Goal: Information Seeking & Learning: Learn about a topic

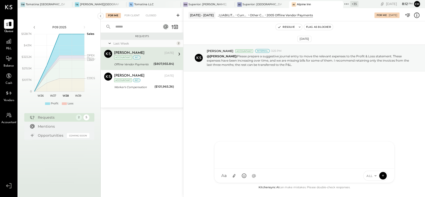
click at [243, 170] on div "NS Nishant Sadhu B bryan D donny CR Chintan R Dave SA Sean Agoliati D derek MQ …" at bounding box center [304, 162] width 180 height 42
click at [373, 176] on icon at bounding box center [375, 176] width 4 height 4
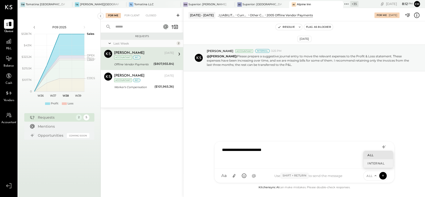
click at [372, 164] on div "INTERNAL" at bounding box center [378, 163] width 30 height 8
click at [381, 175] on icon at bounding box center [382, 175] width 5 height 5
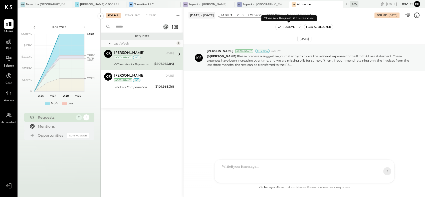
click at [285, 27] on button "Resolve" at bounding box center [285, 27] width 21 height 6
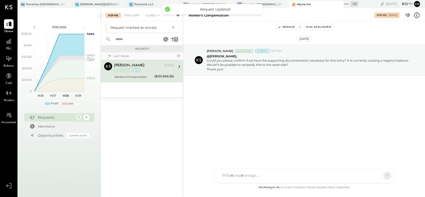
click at [143, 72] on div "Navin Jain Sep 16, 2025 Accountant int Worker's Compensation ($101,965.36) @Riz…" at bounding box center [144, 71] width 60 height 18
click at [243, 176] on div "NS Nishant Sadhu B bryan D donny CR Chintan R Dave SA Sean Agoliati D derek MQ …" at bounding box center [304, 157] width 180 height 51
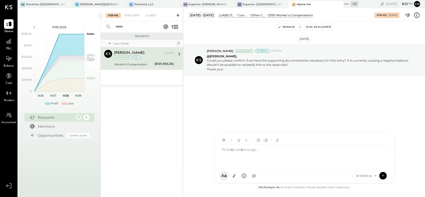
click at [243, 176] on circle at bounding box center [244, 176] width 4 height 4
click at [370, 95] on div "Sep 16th, 2025 Navin Jain Accountant Internal 3:27 PM @Rizwan Shaikh, Could you…" at bounding box center [303, 73] width 241 height 79
click at [240, 154] on div at bounding box center [304, 154] width 170 height 20
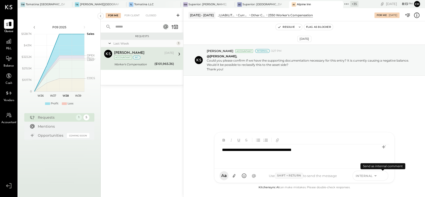
click at [384, 175] on icon at bounding box center [382, 175] width 5 height 5
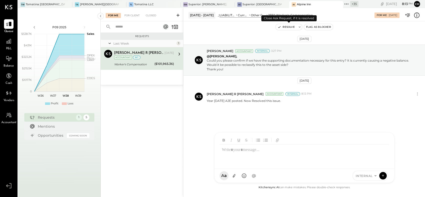
click at [286, 27] on button "Resolve" at bounding box center [285, 27] width 21 height 6
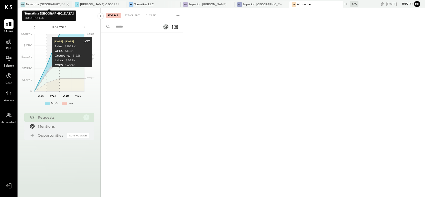
click at [65, 6] on icon at bounding box center [68, 5] width 6 height 6
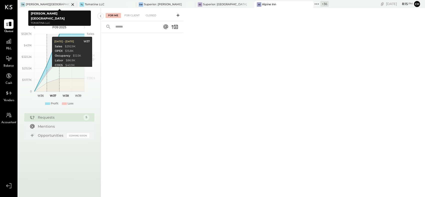
click at [70, 6] on icon at bounding box center [73, 5] width 6 height 6
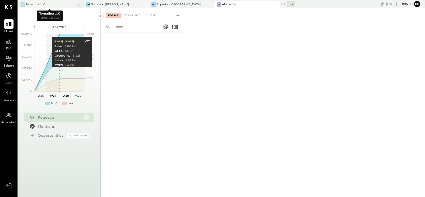
drag, startPoint x: 70, startPoint y: 6, endPoint x: 80, endPoint y: 6, distance: 10.5
click at [80, 6] on div at bounding box center [75, 4] width 18 height 7
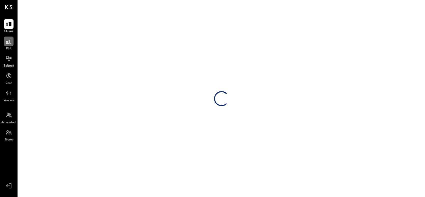
click at [8, 44] on icon at bounding box center [9, 41] width 7 height 7
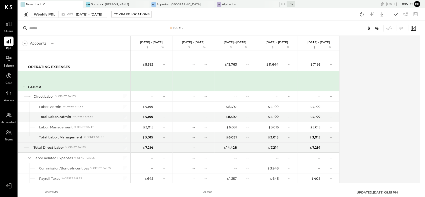
click at [78, 5] on icon at bounding box center [79, 4] width 3 height 3
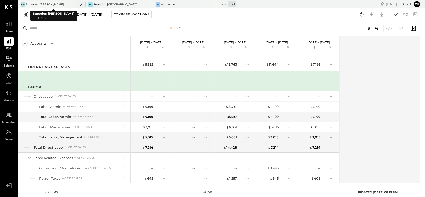
click at [81, 6] on icon at bounding box center [81, 5] width 6 height 6
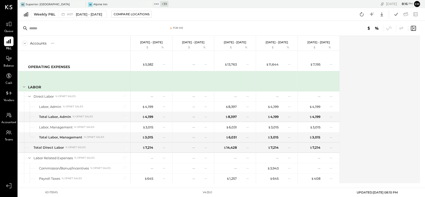
click at [81, 6] on icon at bounding box center [81, 5] width 6 height 6
click at [22, 4] on icon at bounding box center [21, 4] width 7 height 7
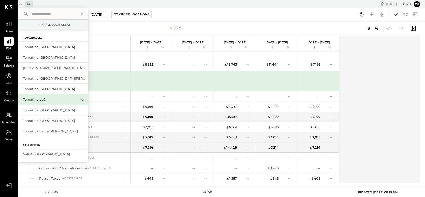
click at [66, 12] on input "text" at bounding box center [53, 13] width 47 height 9
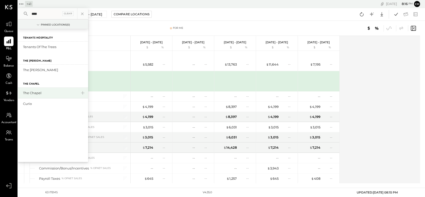
type input "***"
click at [44, 92] on div "The Chapel" at bounding box center [50, 93] width 54 height 5
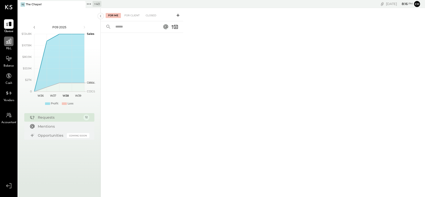
click at [8, 41] on icon at bounding box center [8, 41] width 5 height 5
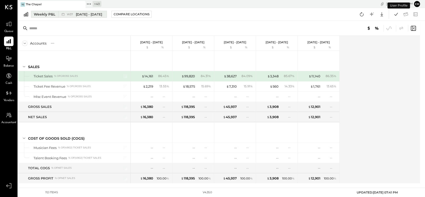
click at [86, 14] on span "Sep 8 - 14, 2025" at bounding box center [89, 14] width 26 height 5
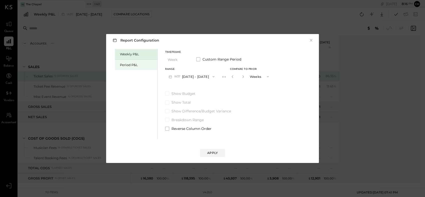
click at [139, 65] on div "Period P&L" at bounding box center [137, 65] width 35 height 5
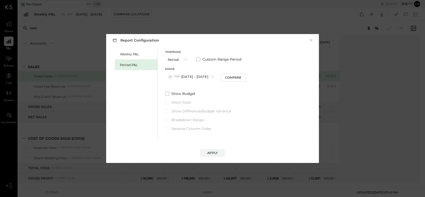
click at [197, 76] on button "P09 Sep 1 - 28, 2025" at bounding box center [191, 76] width 52 height 9
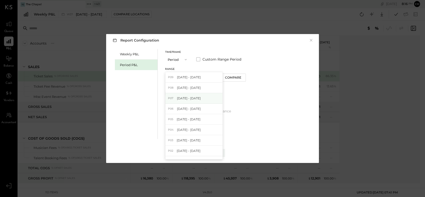
click at [193, 99] on span "[DATE] - [DATE]" at bounding box center [189, 98] width 24 height 4
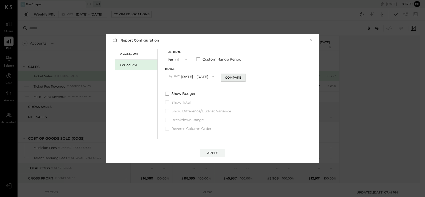
click at [231, 76] on button "Compare" at bounding box center [233, 78] width 25 height 8
click at [213, 150] on button "Apply" at bounding box center [212, 153] width 25 height 8
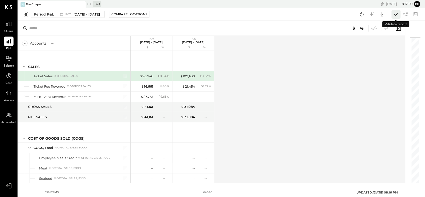
click at [395, 16] on icon at bounding box center [396, 14] width 4 height 3
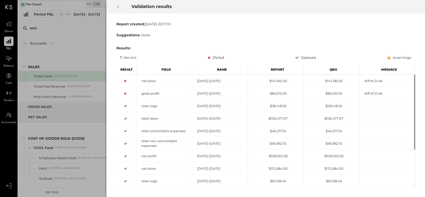
click at [62, 50] on div "Validation results Report created: Thu Sep 18 2025 20:17:10 Suggestions: none R…" at bounding box center [212, 98] width 425 height 197
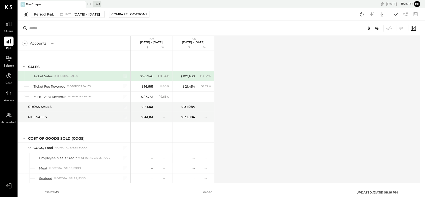
click at [257, 88] on div "Accounts S % GL P07 [DATE] - [DATE] $ % P06 [DATE] - [DATE] $ % SALES Ticket Sa…" at bounding box center [219, 109] width 402 height 147
click at [309, 64] on div "Accounts S % GL P07 [DATE] - [DATE] $ % P06 [DATE] - [DATE] $ % SALES Ticket Sa…" at bounding box center [219, 109] width 402 height 147
drag, startPoint x: 309, startPoint y: 64, endPoint x: 327, endPoint y: 78, distance: 22.4
click at [327, 78] on div "Accounts S % GL P07 [DATE] - [DATE] $ % P06 [DATE] - [DATE] $ % SALES Ticket Sa…" at bounding box center [219, 109] width 402 height 147
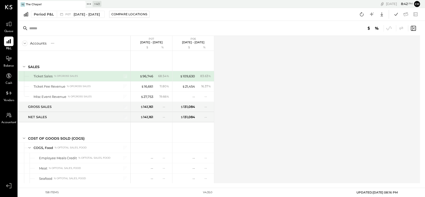
click at [259, 75] on div "Accounts S % GL P07 [DATE] - [DATE] $ % P06 [DATE] - [DATE] $ % SALES Ticket Sa…" at bounding box center [219, 109] width 402 height 147
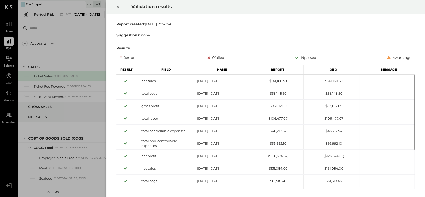
click at [117, 6] on icon at bounding box center [117, 7] width 3 height 6
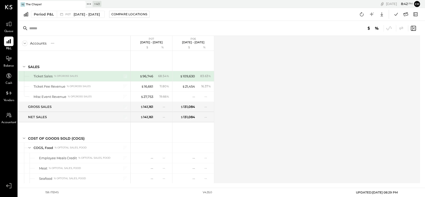
click at [424, 158] on div "Accounts S % GL P07 [DATE] - [DATE] $ % P06 [DATE] - [DATE] $ % SALES Ticket Sa…" at bounding box center [221, 102] width 407 height 162
